Goal: Task Accomplishment & Management: Use online tool/utility

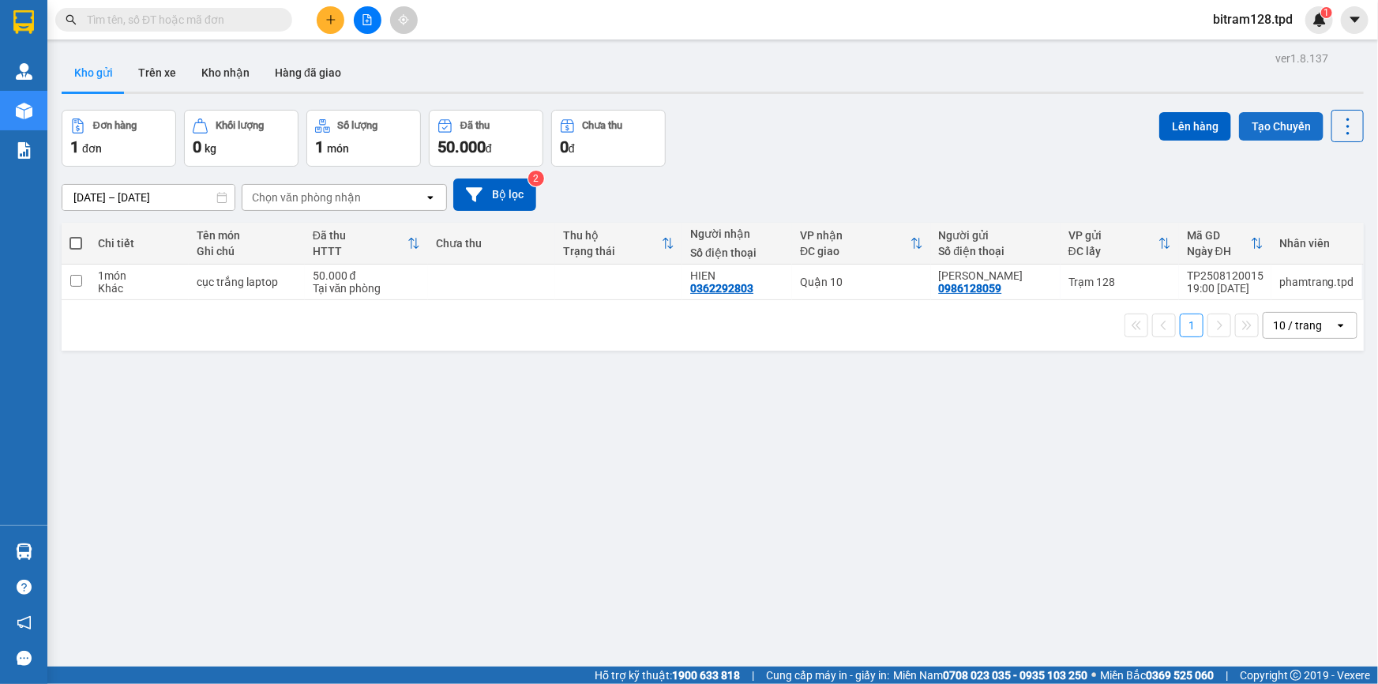
click at [1264, 134] on button "Tạo Chuyến" at bounding box center [1281, 126] width 85 height 28
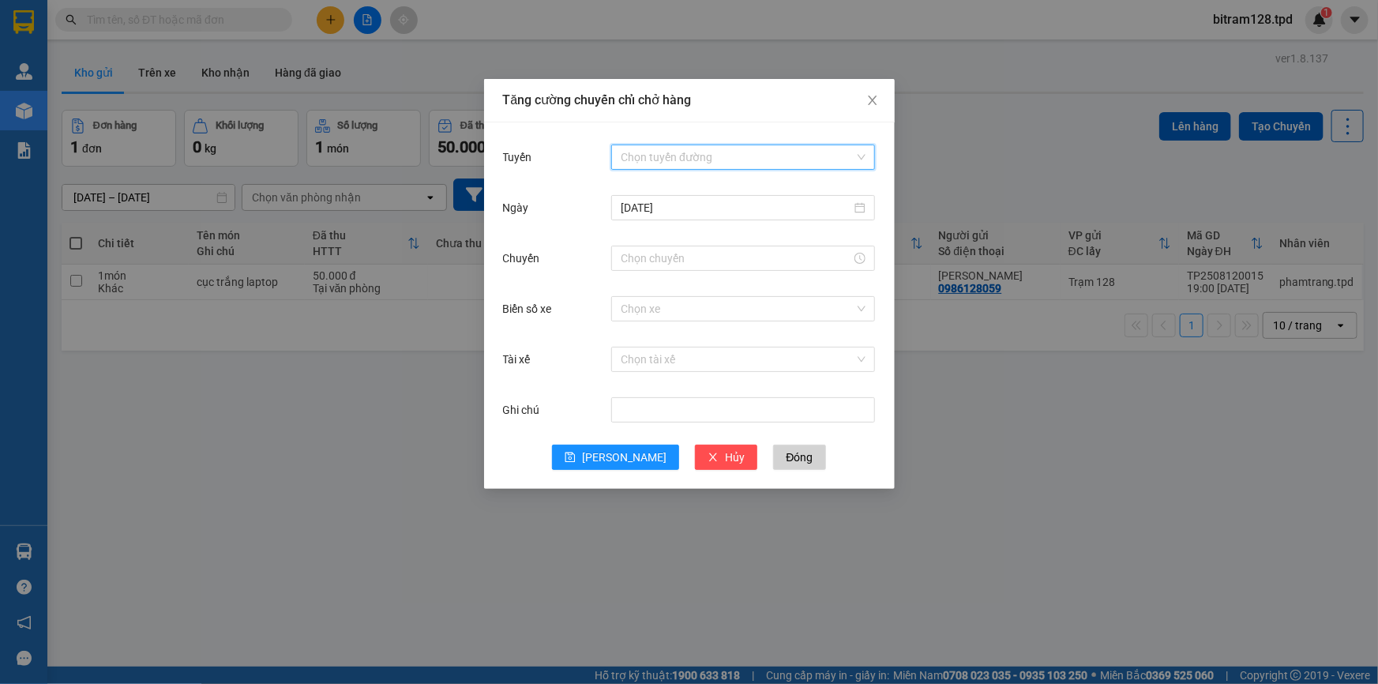
drag, startPoint x: 645, startPoint y: 157, endPoint x: 657, endPoint y: 178, distance: 23.7
click at [648, 161] on input "Tuyến" at bounding box center [738, 157] width 234 height 24
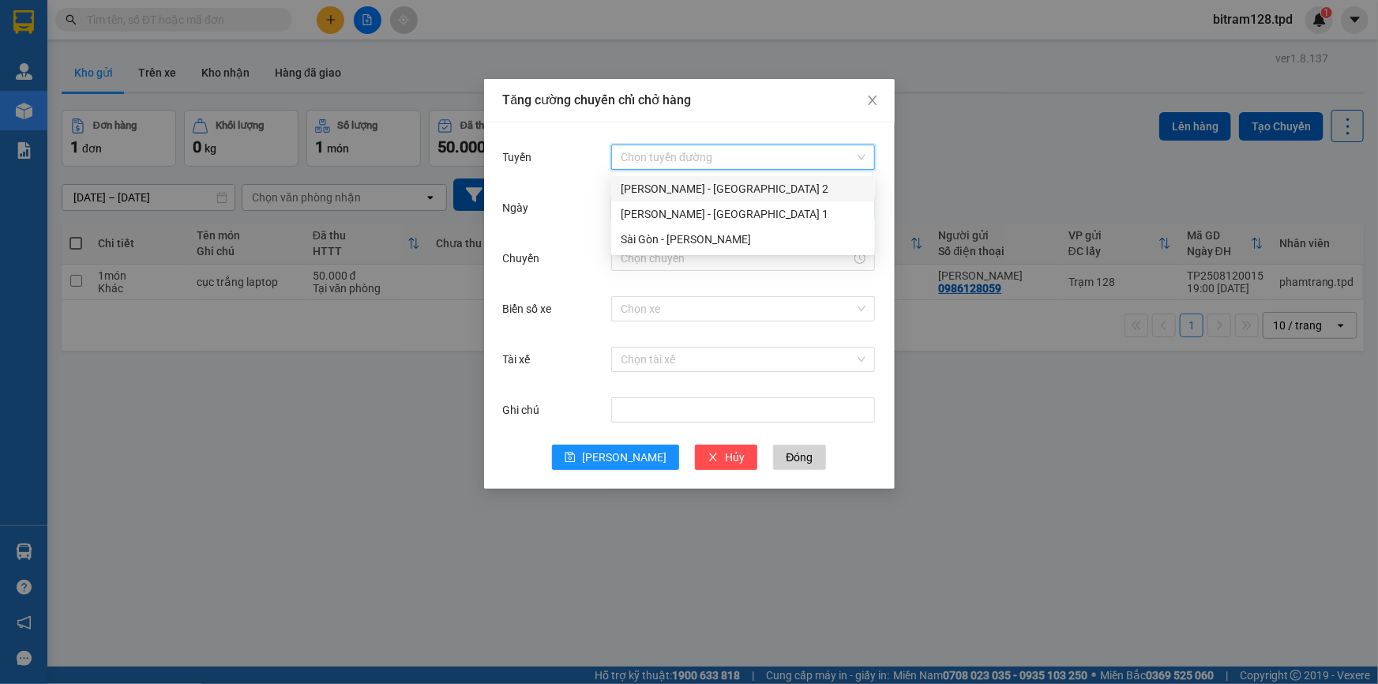
drag, startPoint x: 669, startPoint y: 183, endPoint x: 672, endPoint y: 201, distance: 18.4
click at [671, 189] on div "[PERSON_NAME] - [GEOGRAPHIC_DATA] 2" at bounding box center [743, 188] width 245 height 17
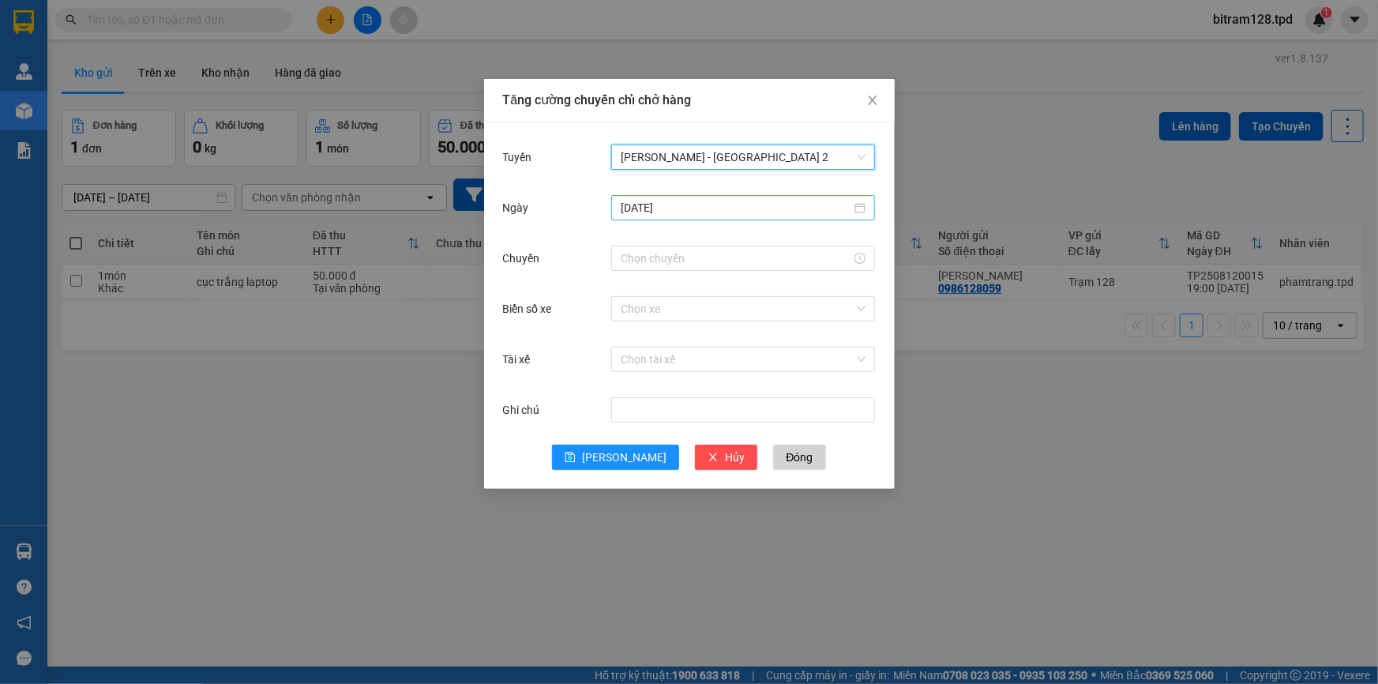
click at [699, 208] on input "[DATE]" at bounding box center [736, 207] width 231 height 17
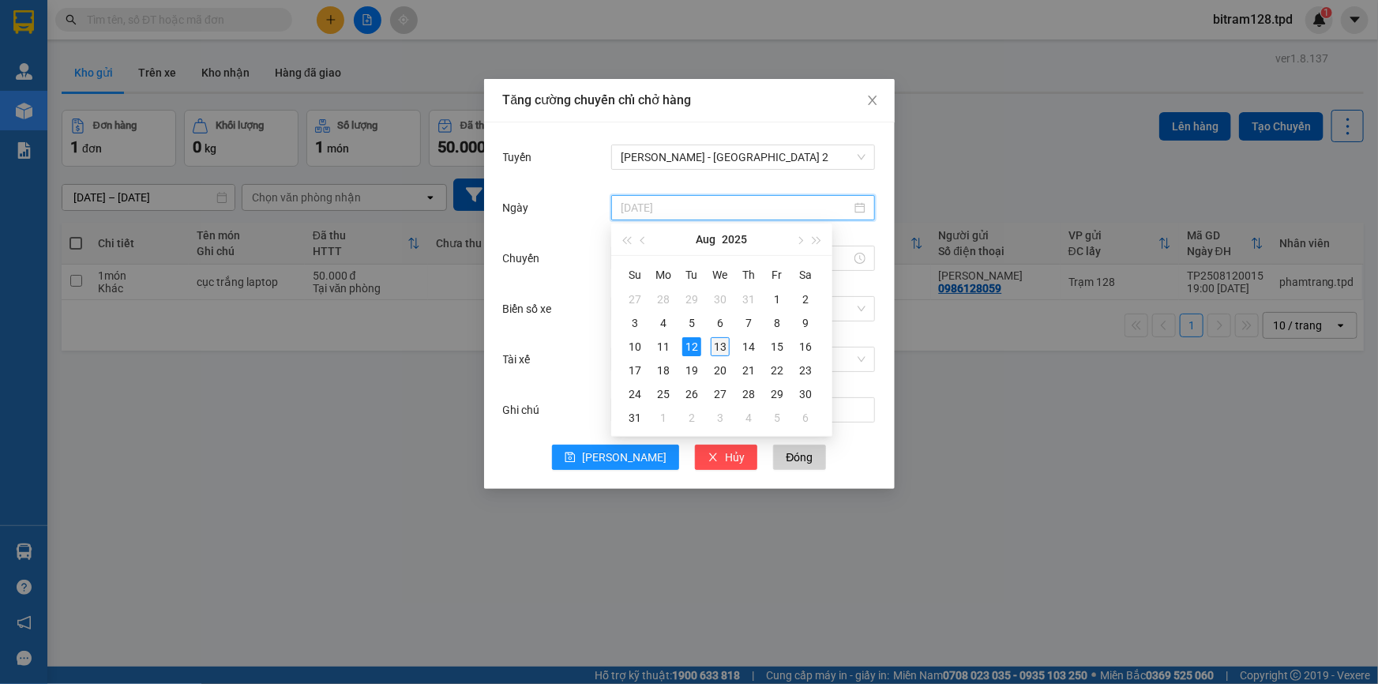
type input "[DATE]"
click at [720, 348] on div "13" at bounding box center [720, 346] width 19 height 19
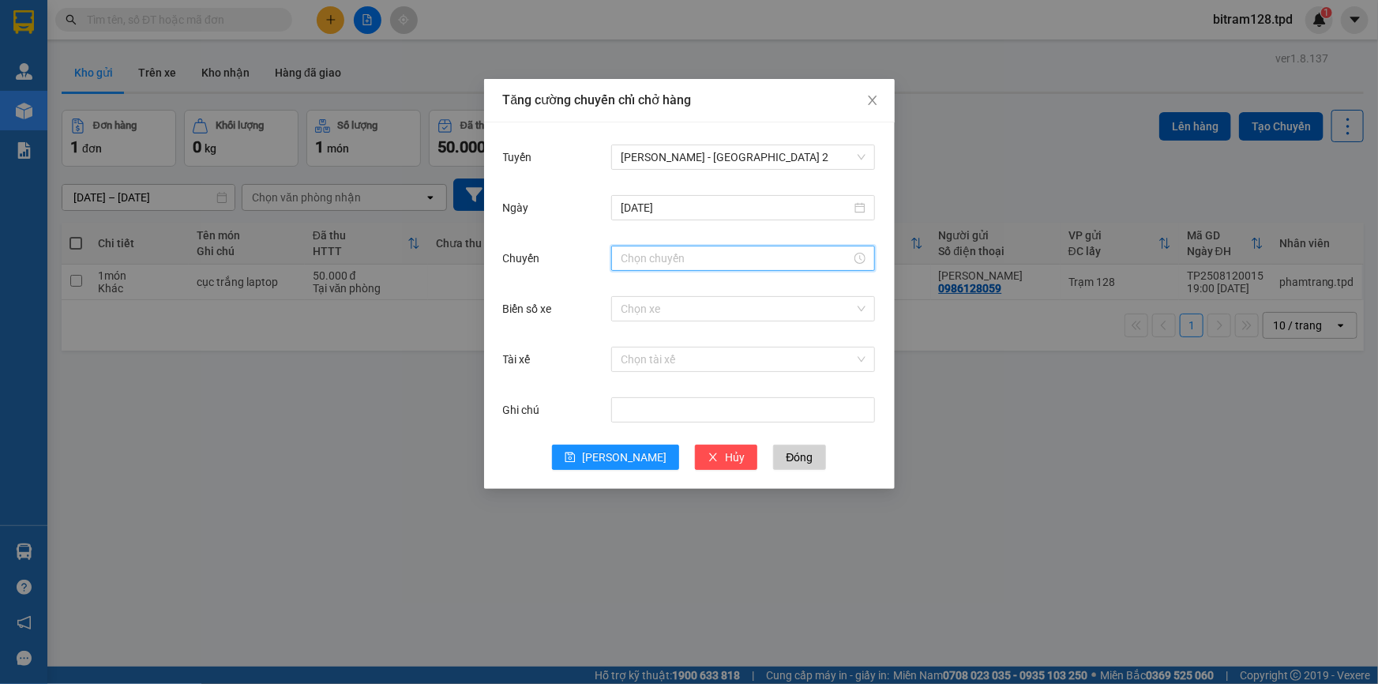
click at [655, 260] on input "Chuyến" at bounding box center [736, 258] width 231 height 17
click at [630, 363] on div "03" at bounding box center [633, 355] width 44 height 22
type input "03:00"
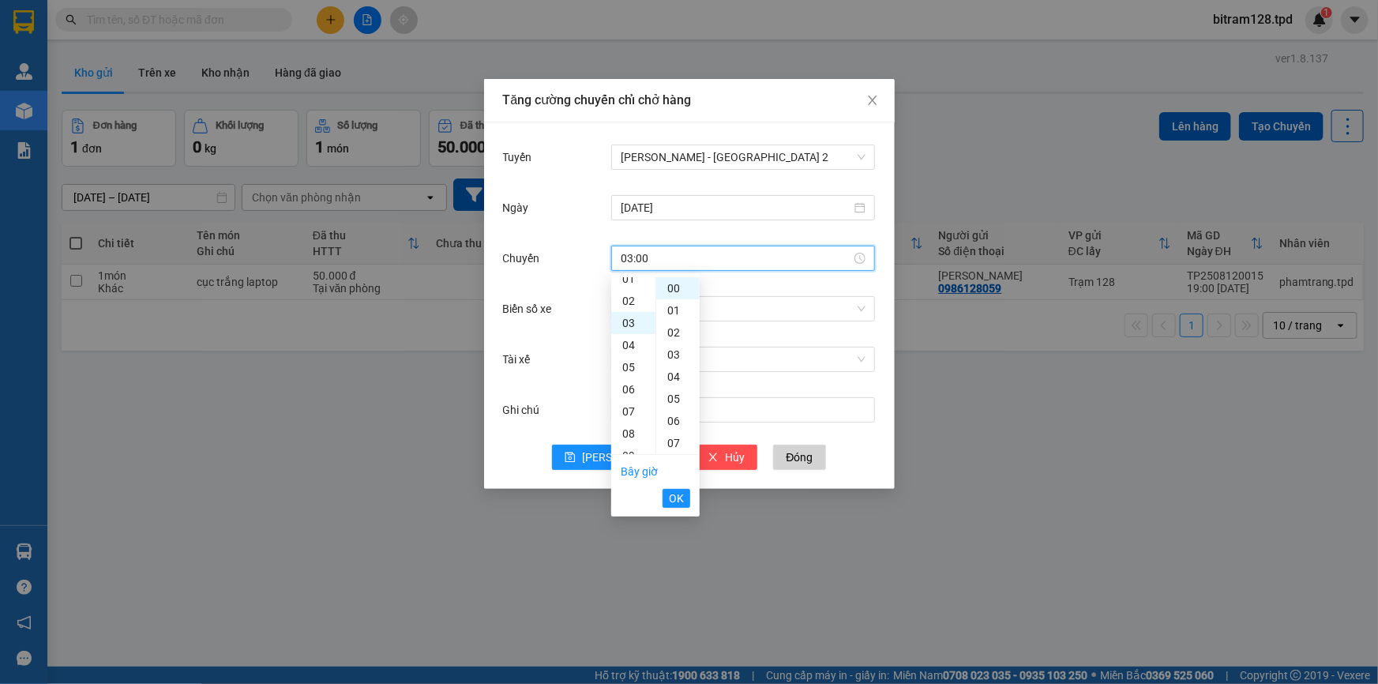
scroll to position [66, 0]
drag, startPoint x: 686, startPoint y: 505, endPoint x: 690, endPoint y: 493, distance: 12.5
click at [686, 503] on button "OK" at bounding box center [677, 498] width 28 height 19
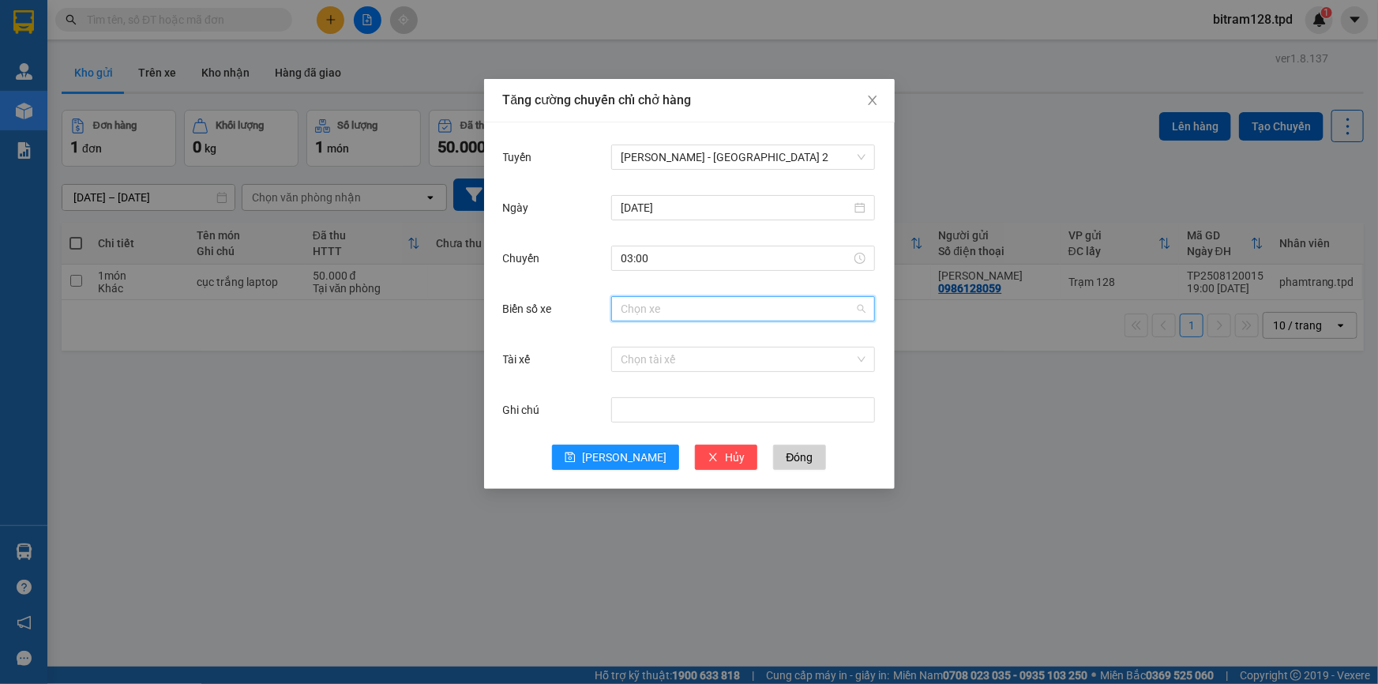
click at [656, 319] on input "Biển số xe" at bounding box center [738, 309] width 234 height 24
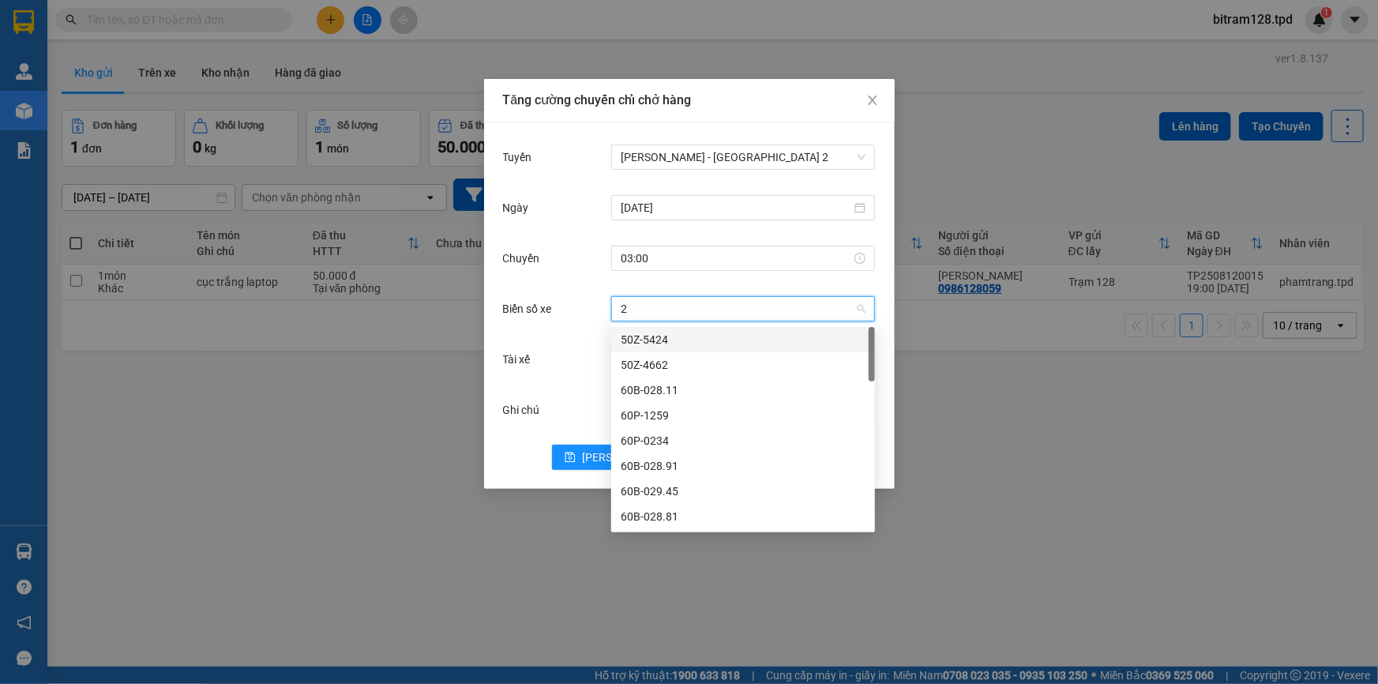
type input "26"
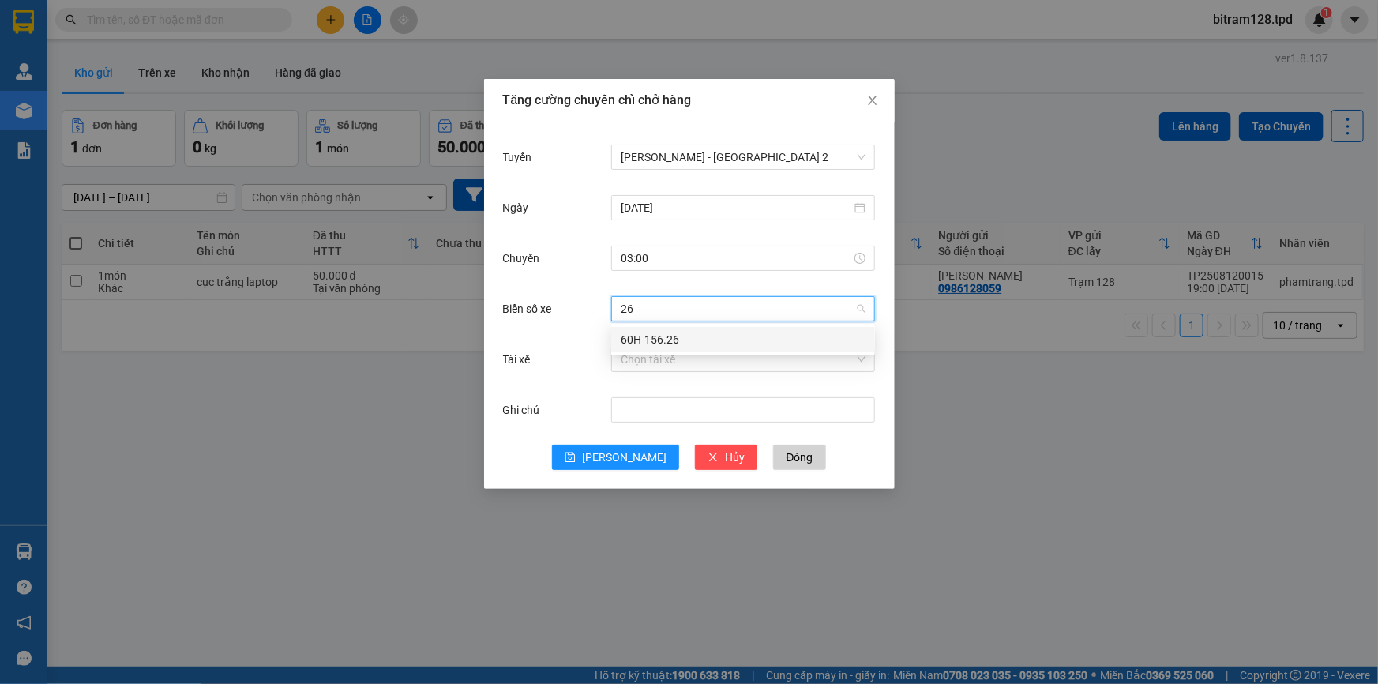
drag, startPoint x: 639, startPoint y: 338, endPoint x: 648, endPoint y: 374, distance: 36.6
click at [640, 339] on div "60H-156.26" at bounding box center [743, 339] width 245 height 17
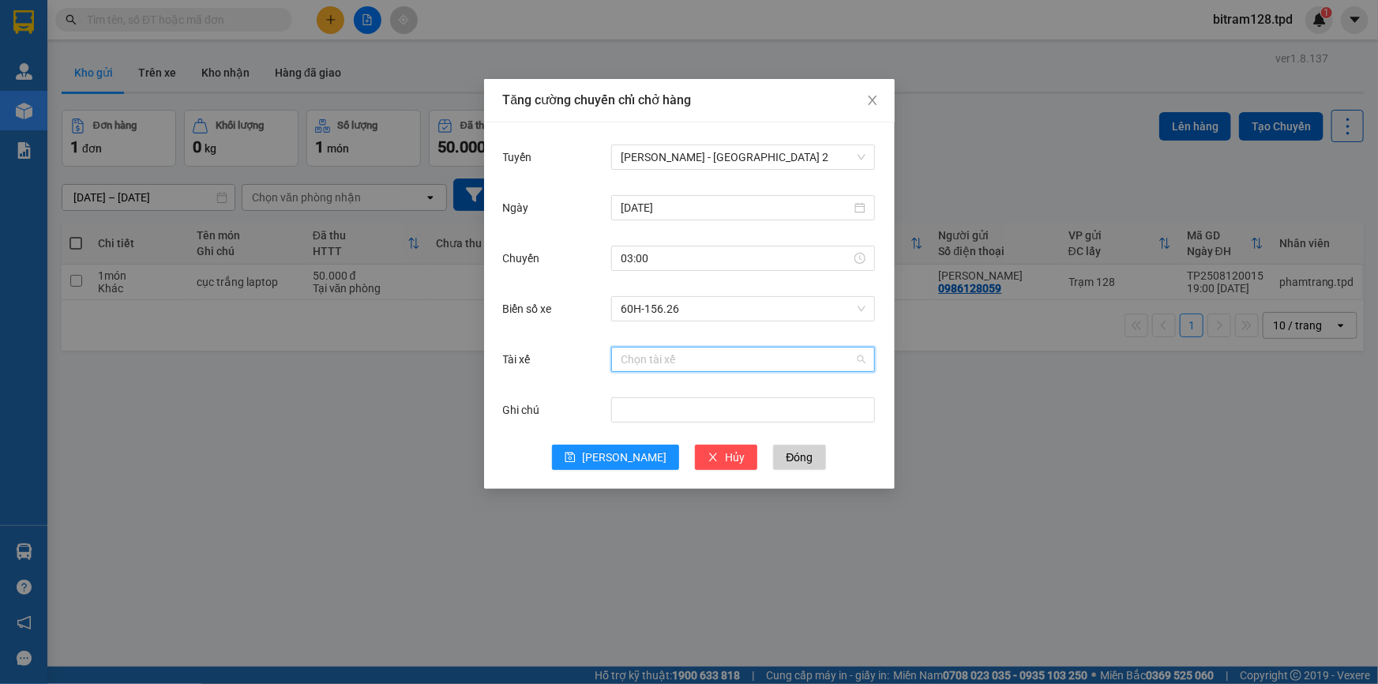
click at [648, 363] on input "Tài xế" at bounding box center [738, 360] width 234 height 24
type input "DUY"
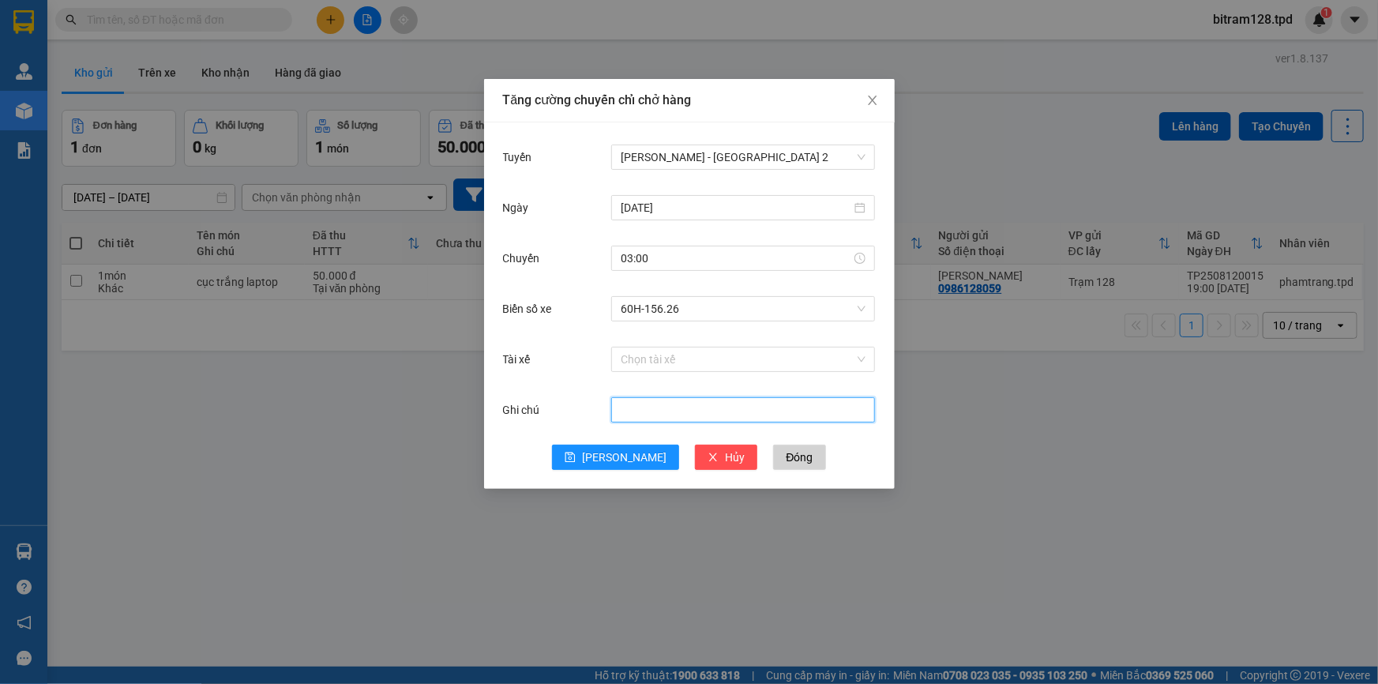
click at [686, 397] on body "Kết quả tìm kiếm ( 0 ) Bộ lọc No Data bitram128.tpd 1 Quản Lý Quản lý khách hàn…" at bounding box center [689, 342] width 1378 height 684
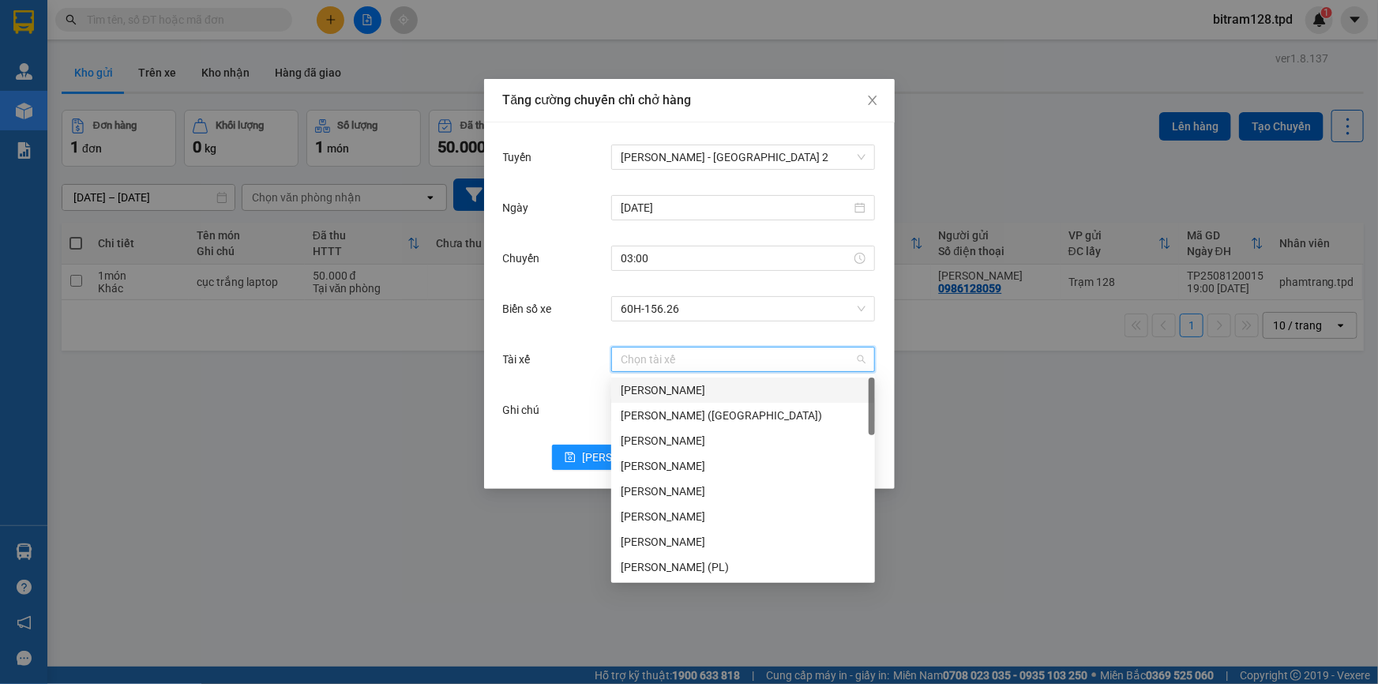
click at [663, 370] on input "Tài xế" at bounding box center [738, 360] width 234 height 24
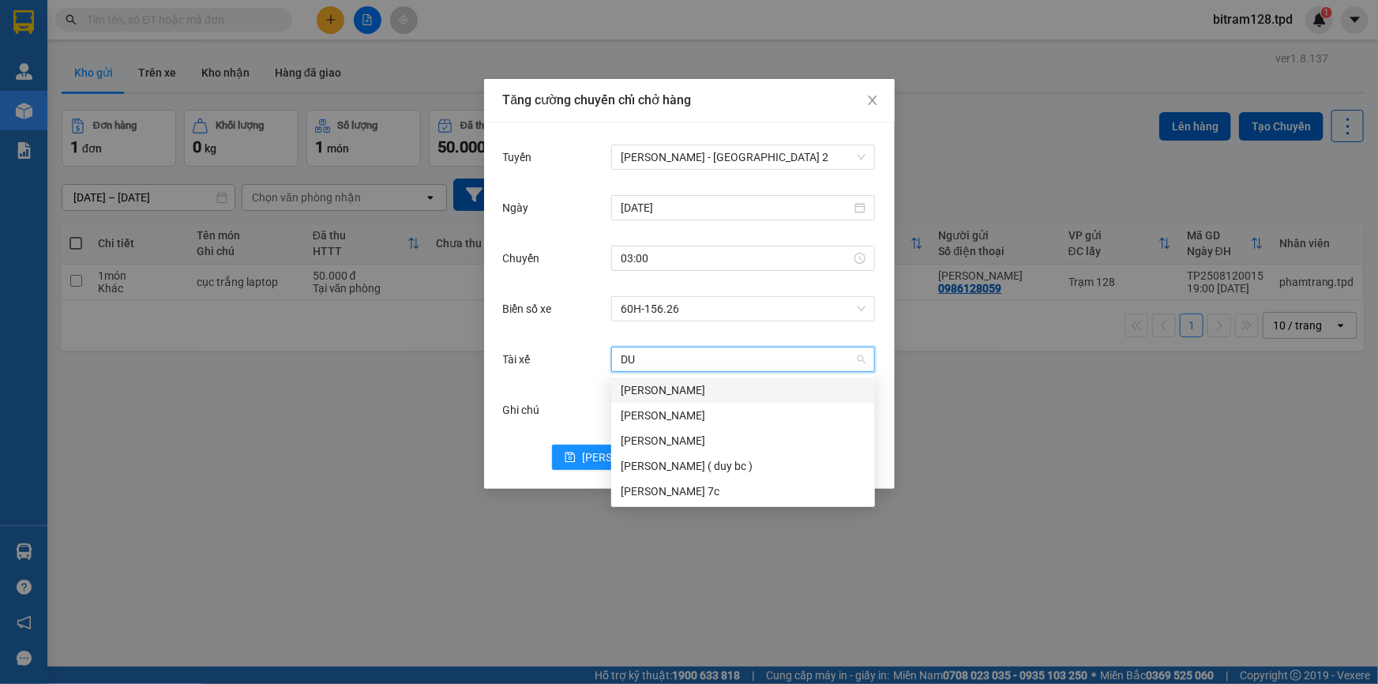
type input "DUY"
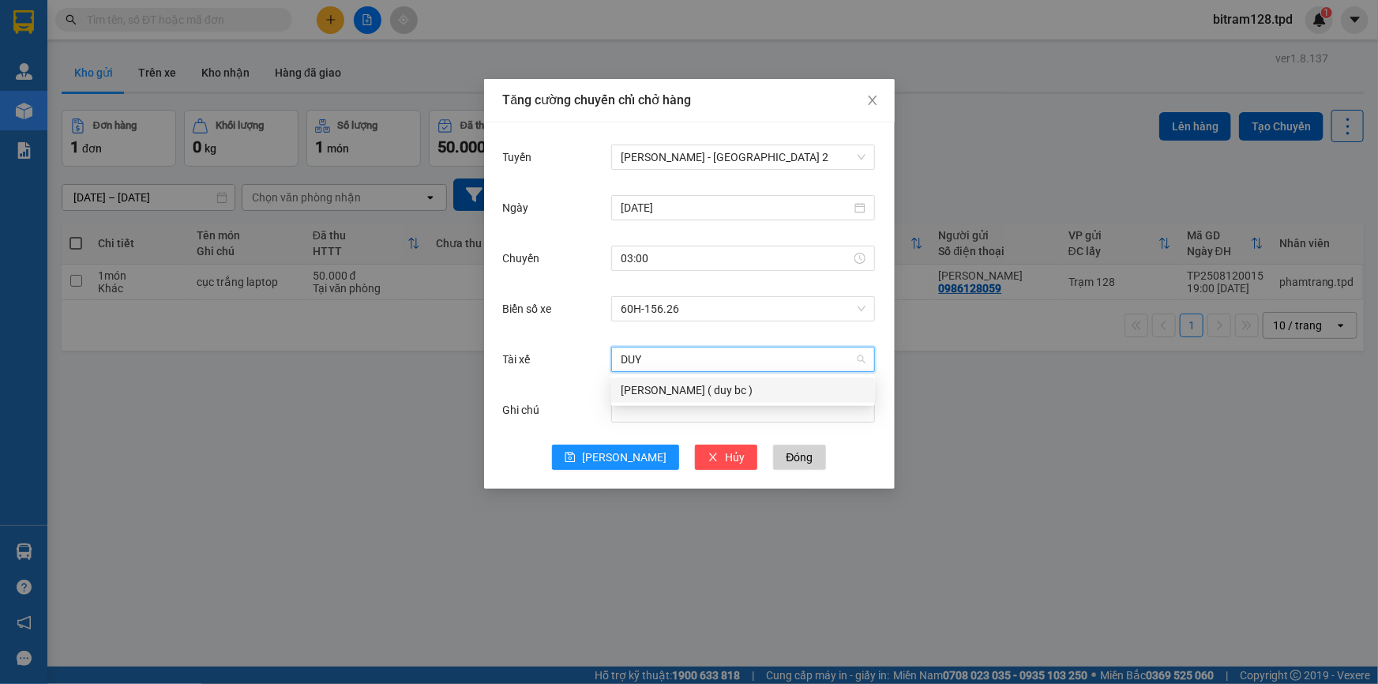
click at [672, 385] on div "[PERSON_NAME] ( duy bc )" at bounding box center [743, 390] width 245 height 17
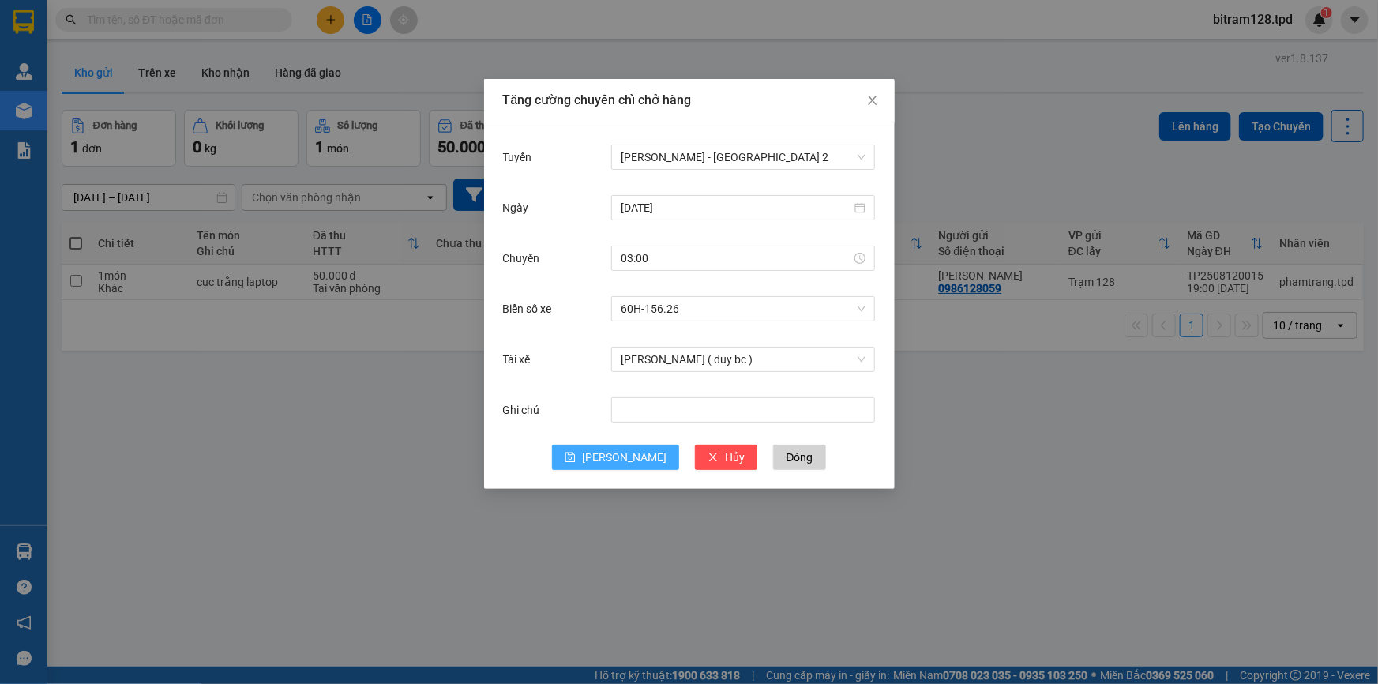
click at [618, 453] on span "[PERSON_NAME]" at bounding box center [624, 457] width 85 height 17
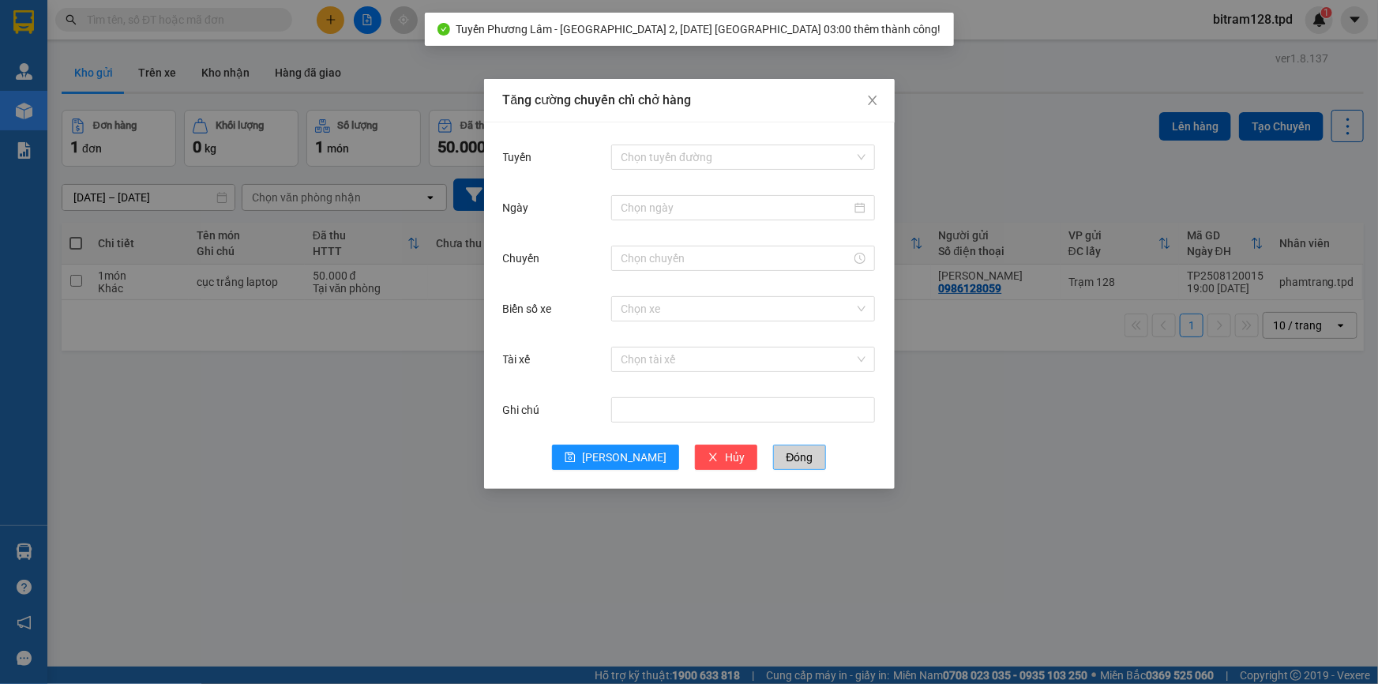
click at [773, 457] on button "Đóng" at bounding box center [799, 457] width 52 height 25
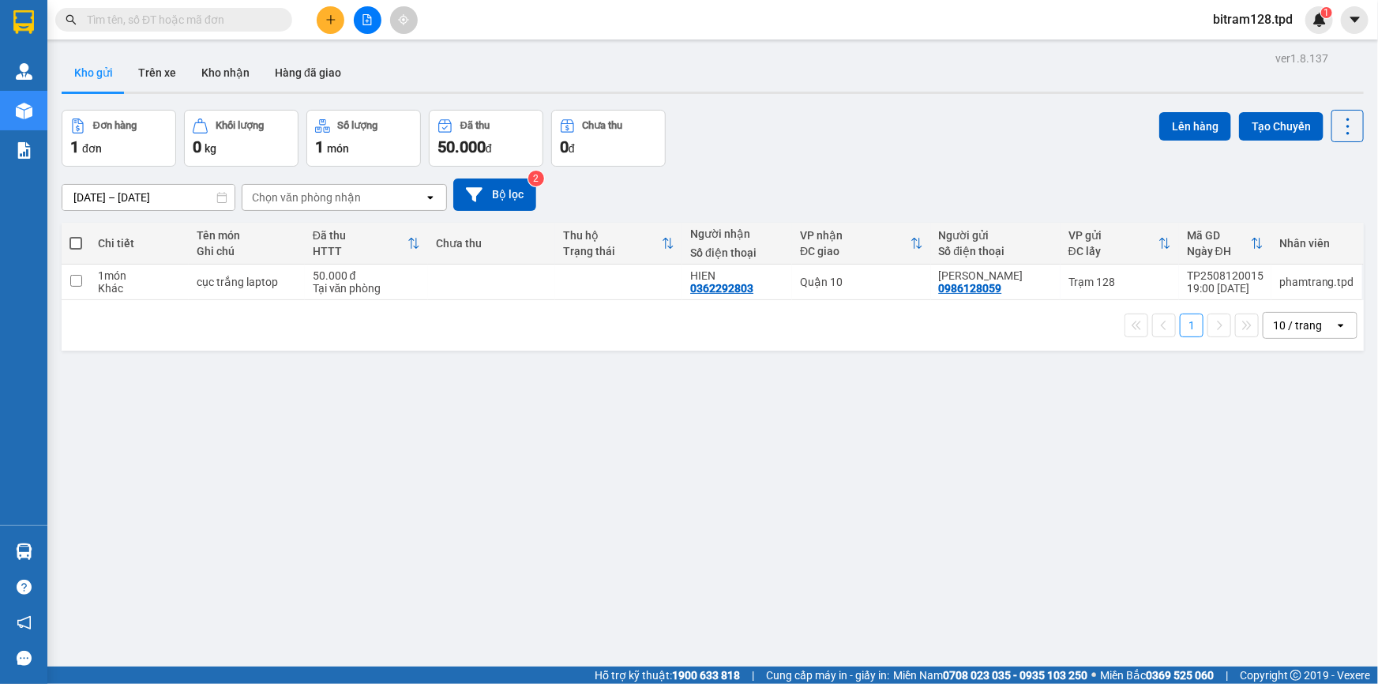
click at [66, 248] on th at bounding box center [76, 244] width 28 height 42
click at [73, 244] on span at bounding box center [76, 243] width 13 height 13
click at [76, 235] on input "checkbox" at bounding box center [76, 235] width 0 height 0
checkbox input "true"
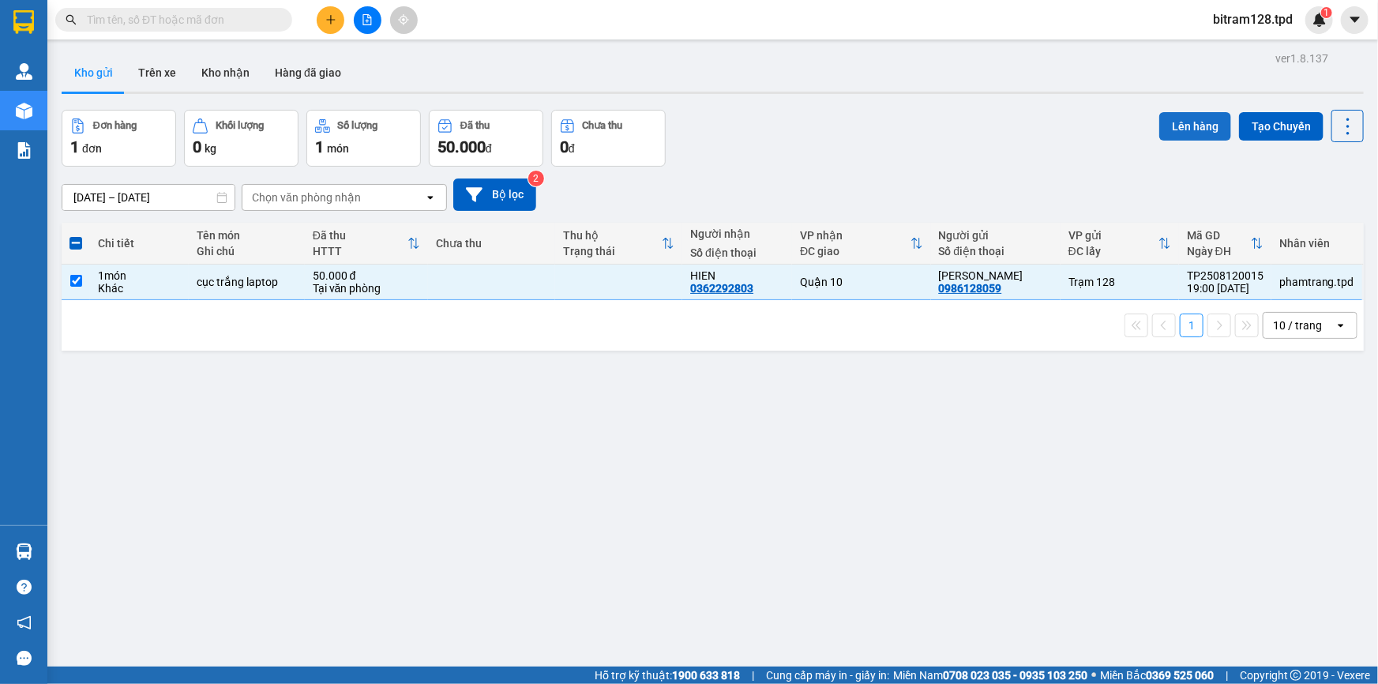
click at [1170, 131] on button "Lên hàng" at bounding box center [1196, 126] width 72 height 28
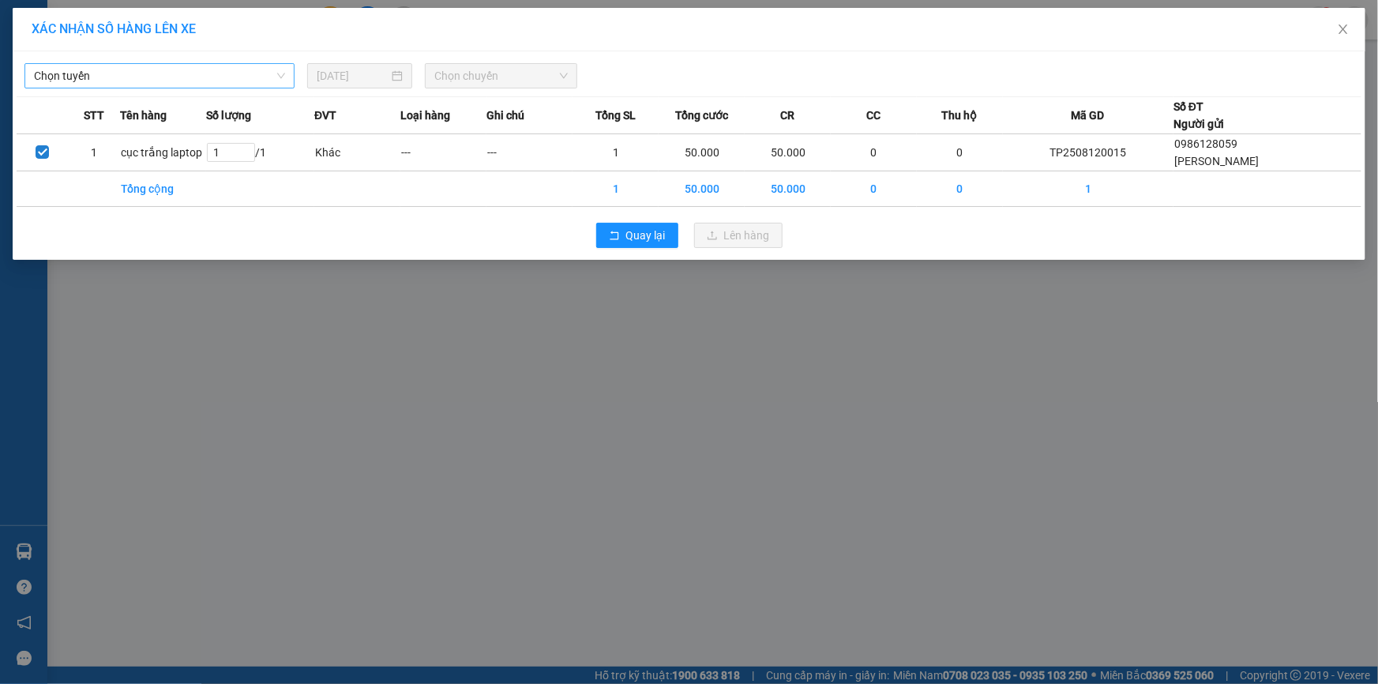
click at [178, 85] on span "Chọn tuyến" at bounding box center [159, 76] width 251 height 24
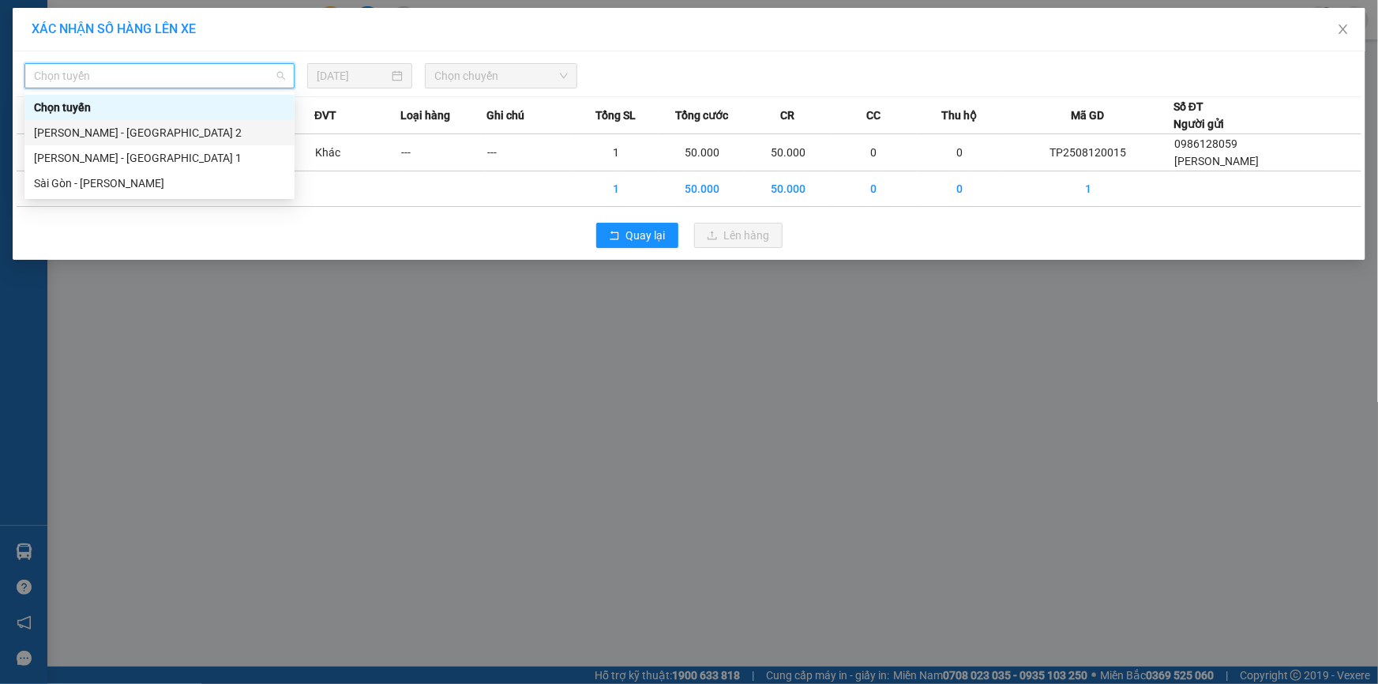
click at [115, 135] on div "[PERSON_NAME] - [GEOGRAPHIC_DATA] 2" at bounding box center [159, 132] width 251 height 17
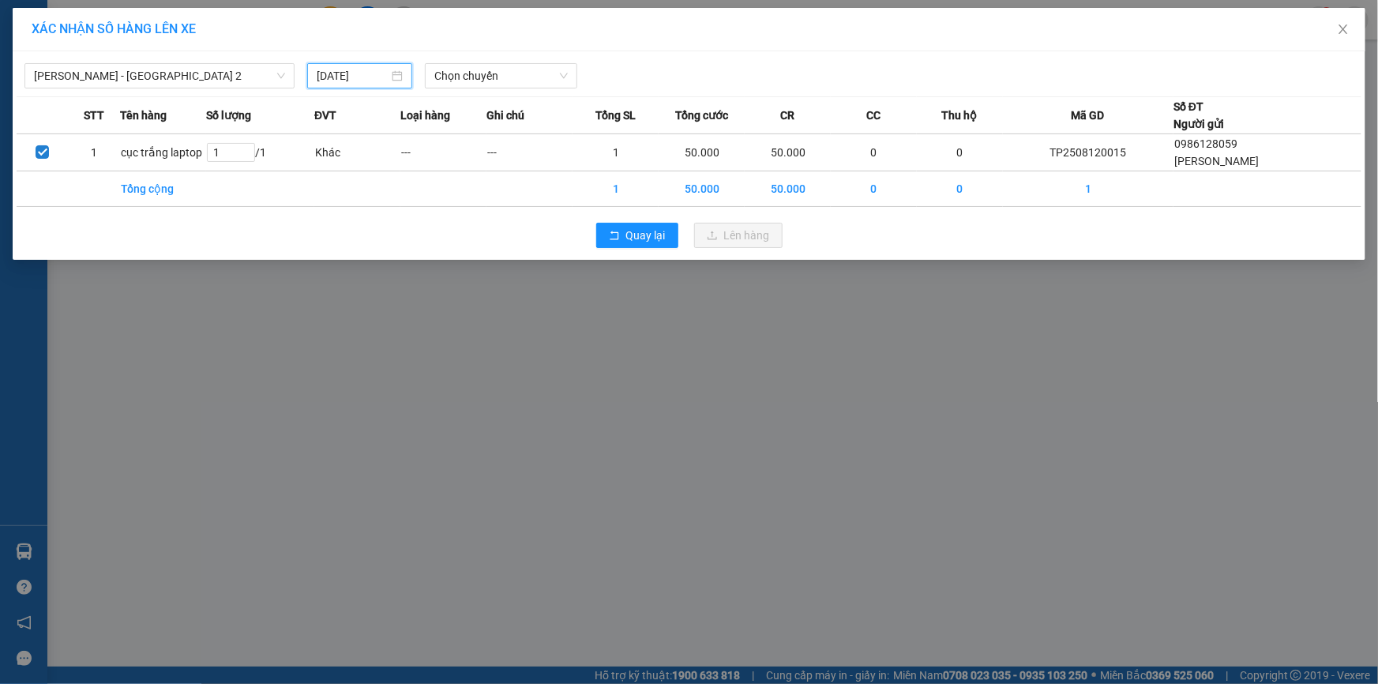
click at [376, 83] on input "[DATE]" at bounding box center [353, 75] width 72 height 17
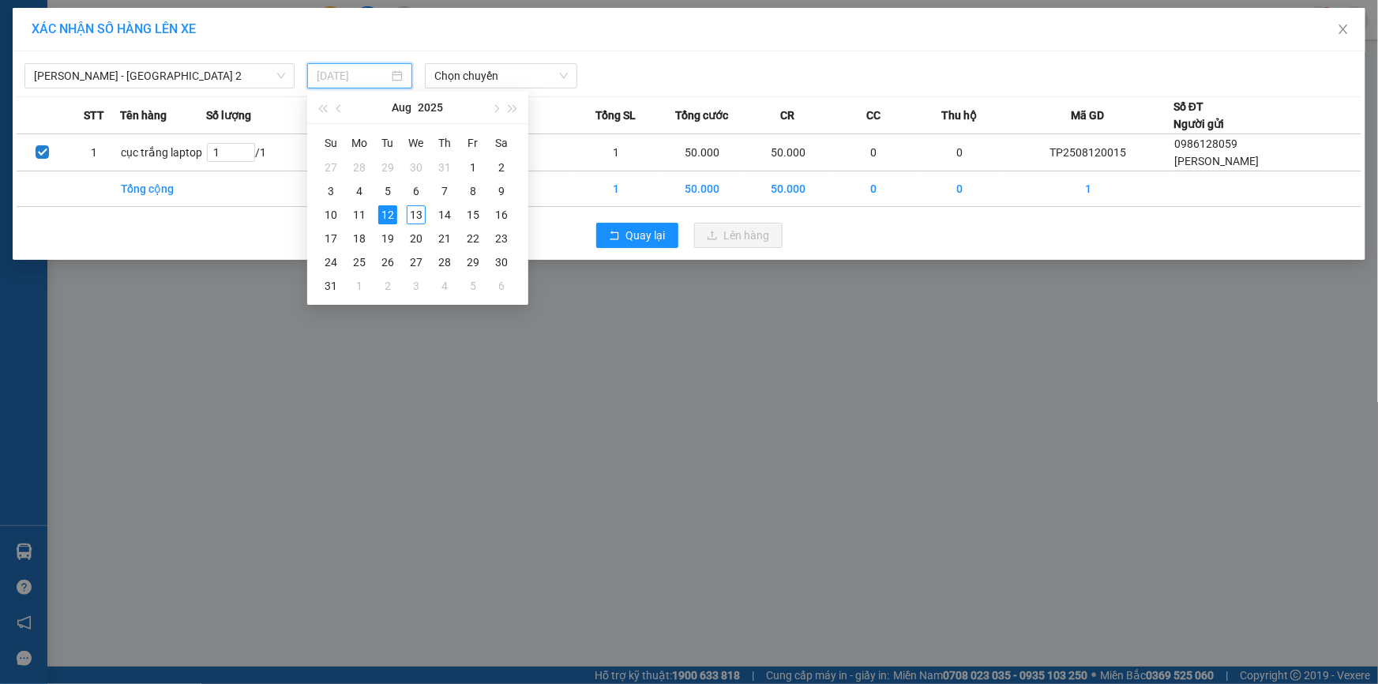
click at [411, 212] on div "13" at bounding box center [416, 214] width 19 height 19
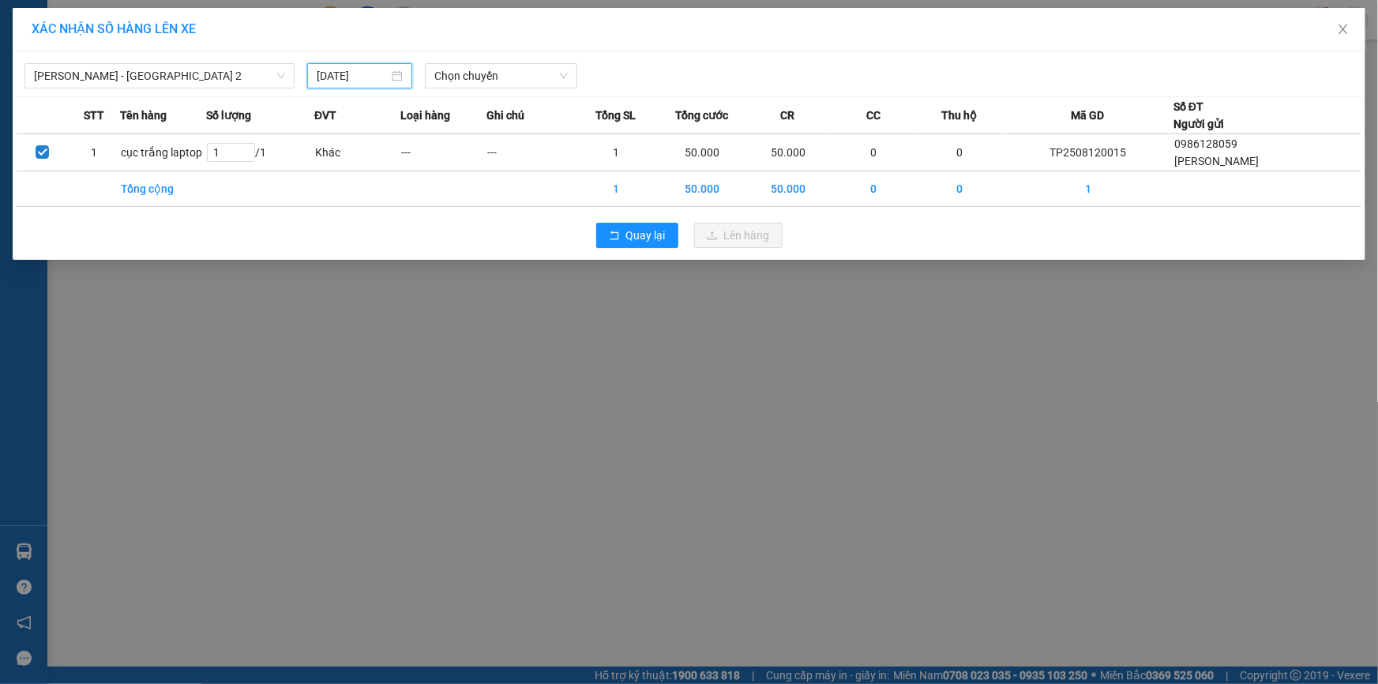
type input "[DATE]"
click at [459, 81] on span "Chọn chuyến" at bounding box center [500, 76] width 133 height 24
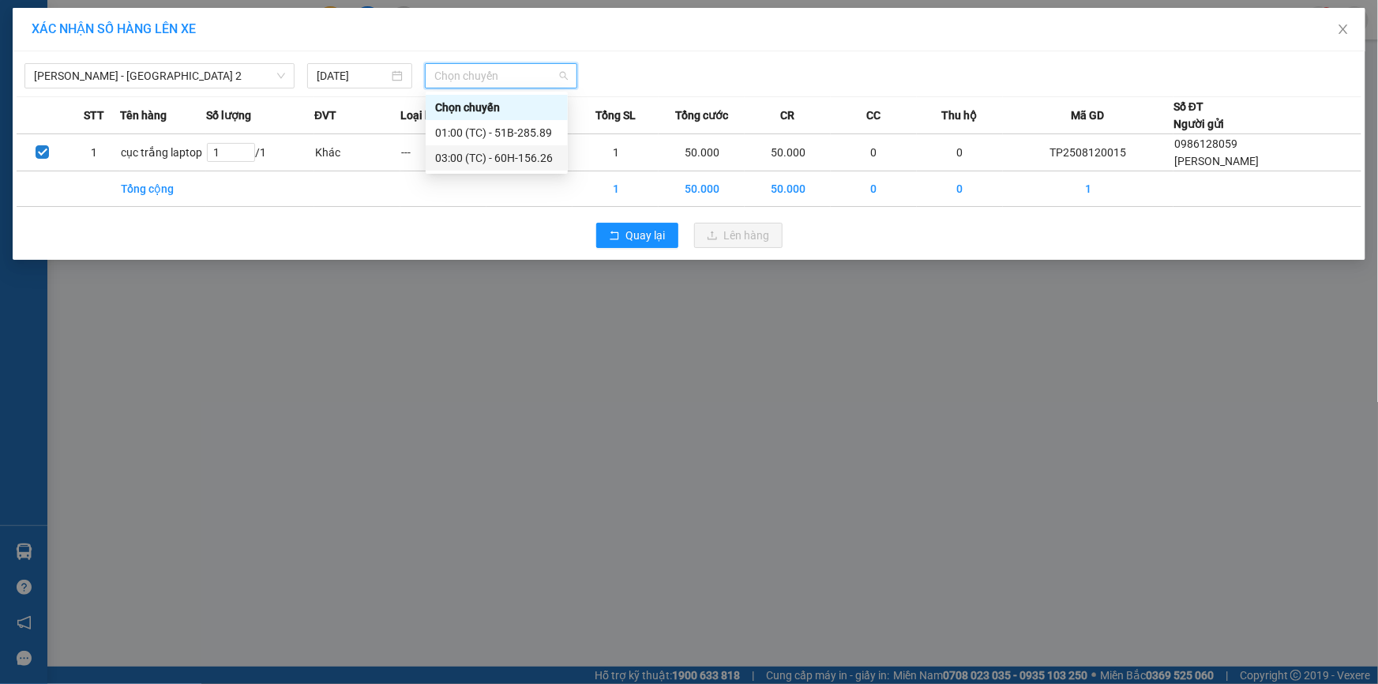
click at [494, 164] on div "03:00 (TC) - 60H-156.26" at bounding box center [496, 157] width 123 height 17
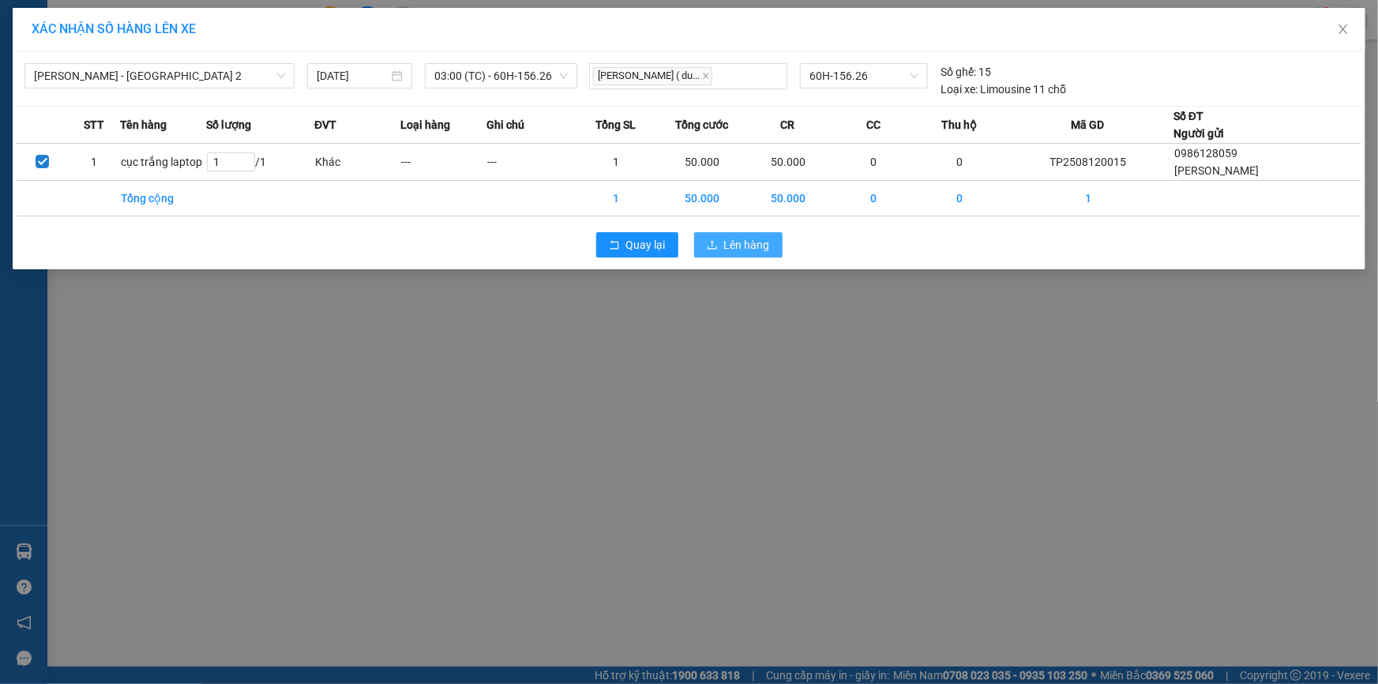
drag, startPoint x: 757, startPoint y: 239, endPoint x: 770, endPoint y: 262, distance: 27.2
click at [759, 242] on span "Lên hàng" at bounding box center [747, 244] width 46 height 17
